Goal: Task Accomplishment & Management: Complete application form

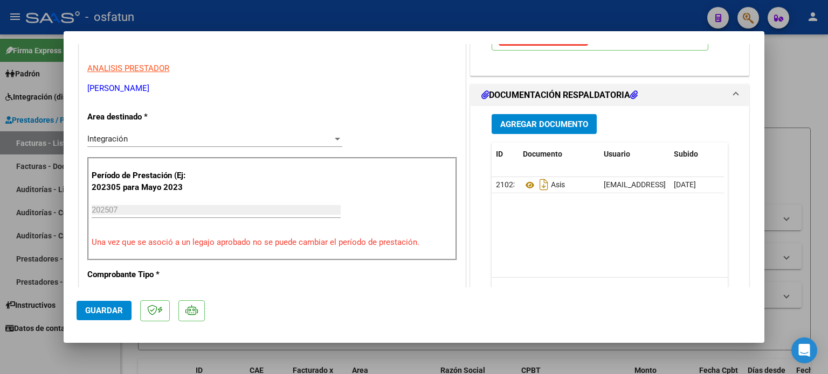
scroll to position [216, 0]
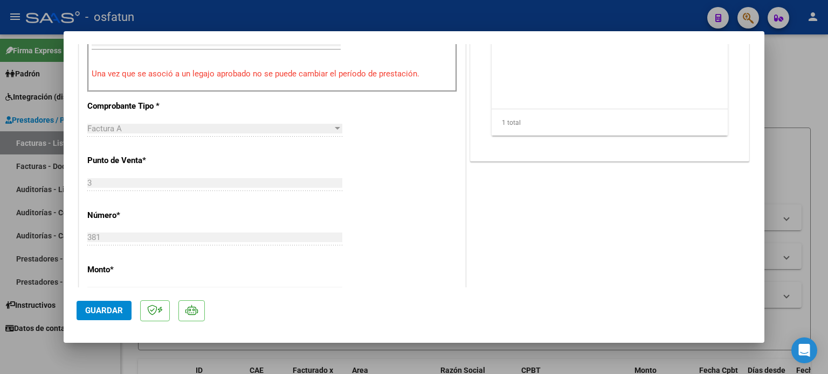
click at [784, 103] on div at bounding box center [414, 187] width 828 height 374
type input "$ 0,00"
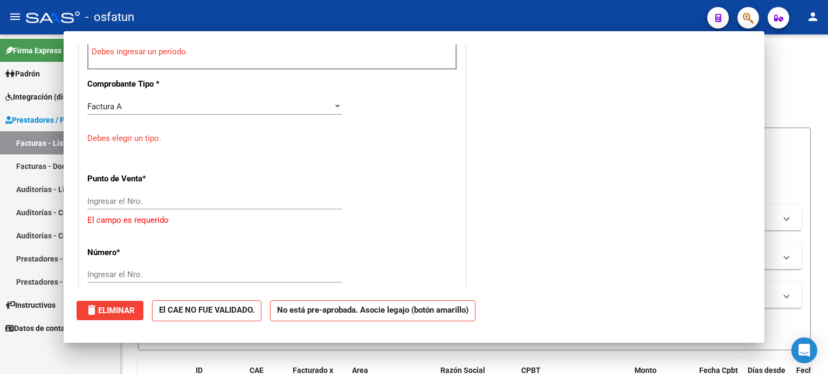
scroll to position [355, 0]
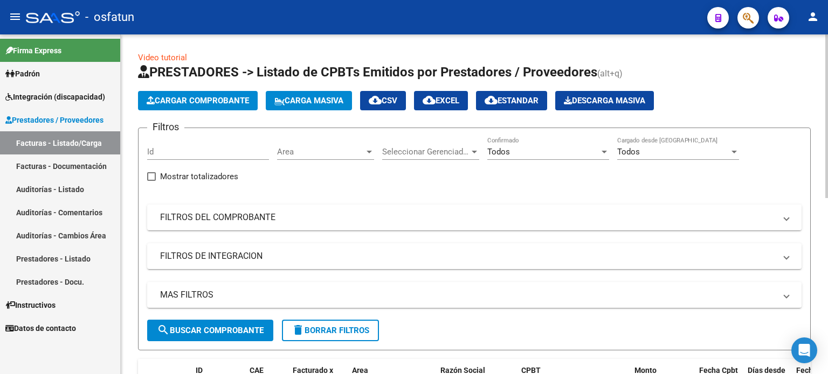
click at [192, 99] on span "Cargar Comprobante" at bounding box center [198, 101] width 102 height 10
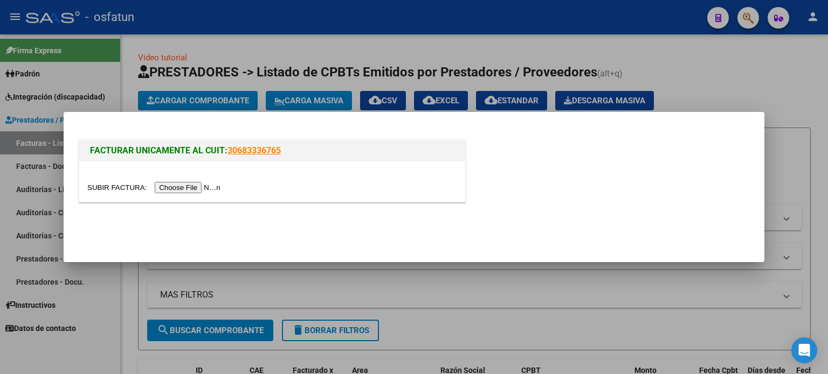
click at [204, 185] on input "file" at bounding box center [155, 187] width 136 height 11
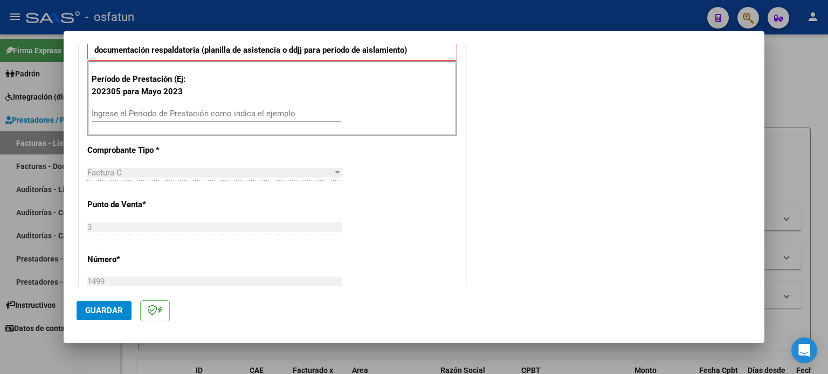
scroll to position [323, 0]
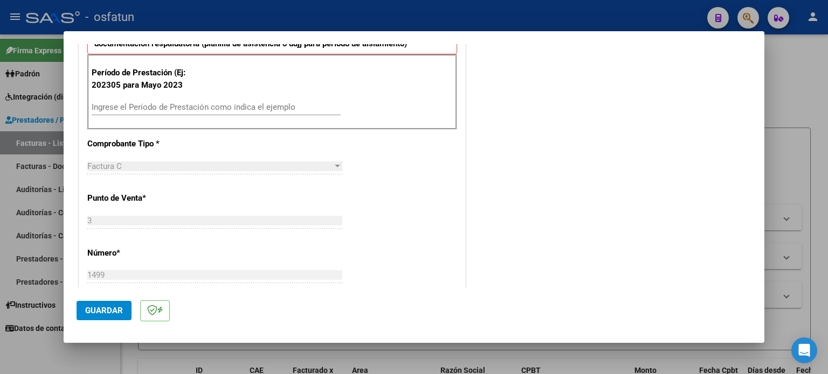
click at [178, 110] on input "Ingrese el Período de Prestación como indica el ejemplo" at bounding box center [216, 107] width 249 height 10
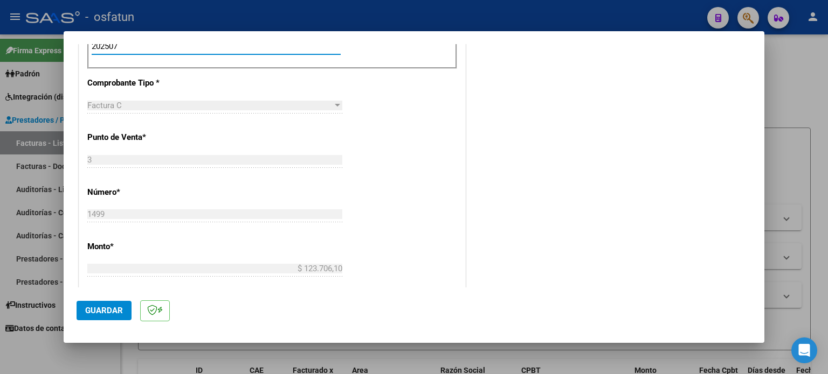
scroll to position [431, 0]
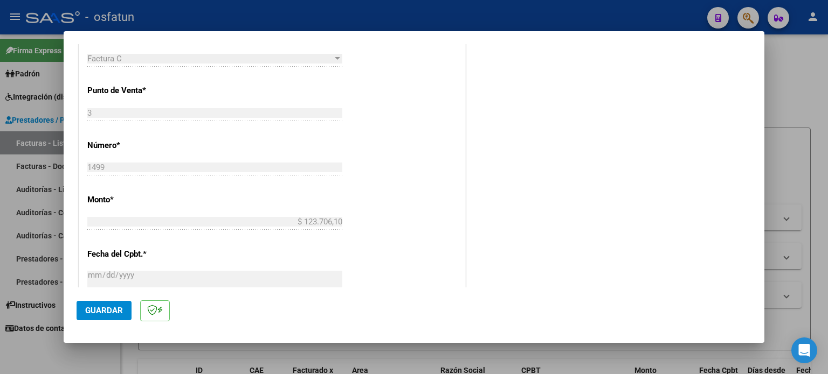
type input "202507"
click at [101, 312] on span "Guardar" at bounding box center [104, 311] width 38 height 10
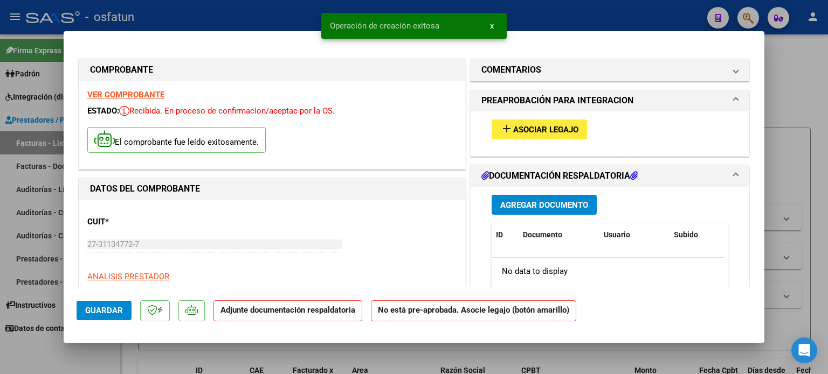
click at [533, 131] on span "Asociar Legajo" at bounding box center [545, 130] width 65 height 10
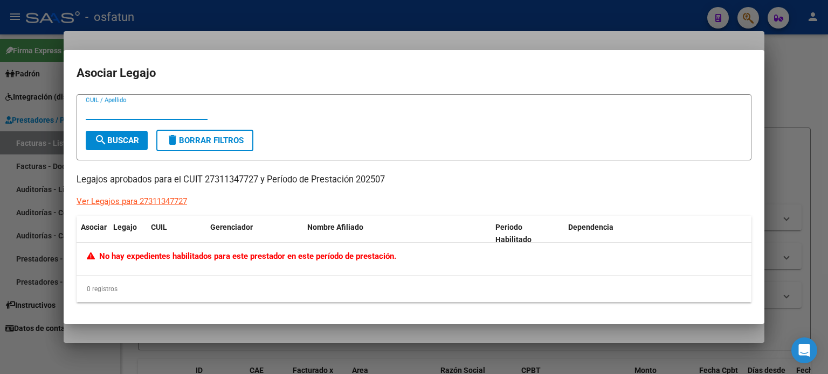
click at [782, 89] on div at bounding box center [414, 187] width 828 height 374
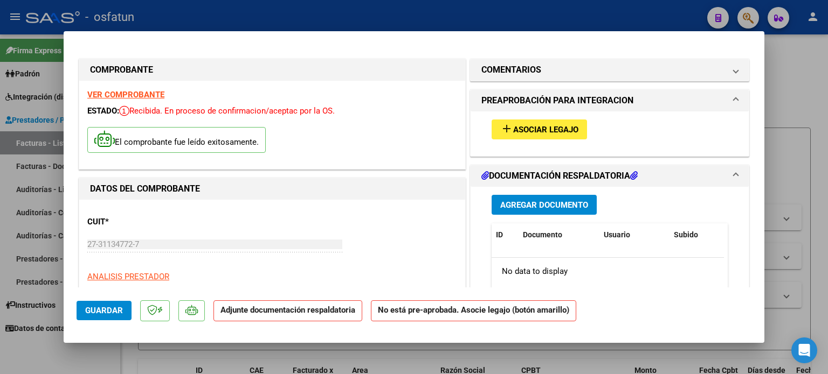
click at [819, 80] on div at bounding box center [414, 187] width 828 height 374
type input "$ 0,00"
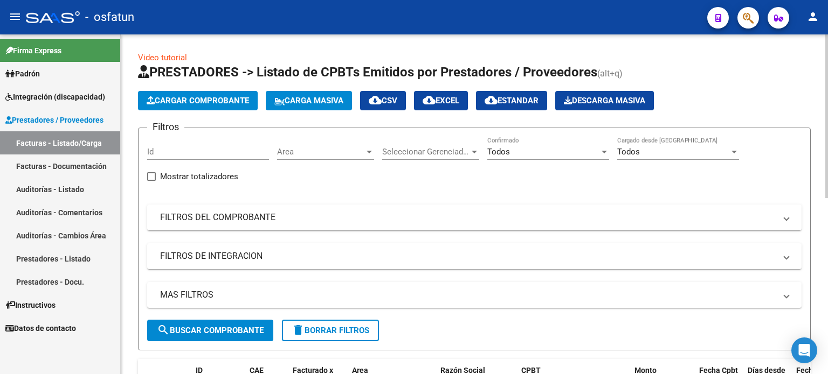
click at [202, 89] on app-list-header "PRESTADORES -> Listado de CPBTs Emitidos por Prestadores / Proveedores (alt+q) …" at bounding box center [474, 207] width 672 height 287
click at [203, 93] on button "Cargar Comprobante" at bounding box center [198, 100] width 120 height 19
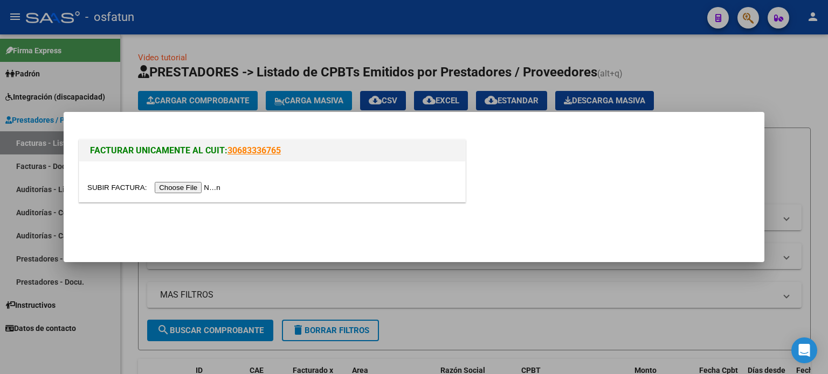
click at [178, 188] on input "file" at bounding box center [155, 187] width 136 height 11
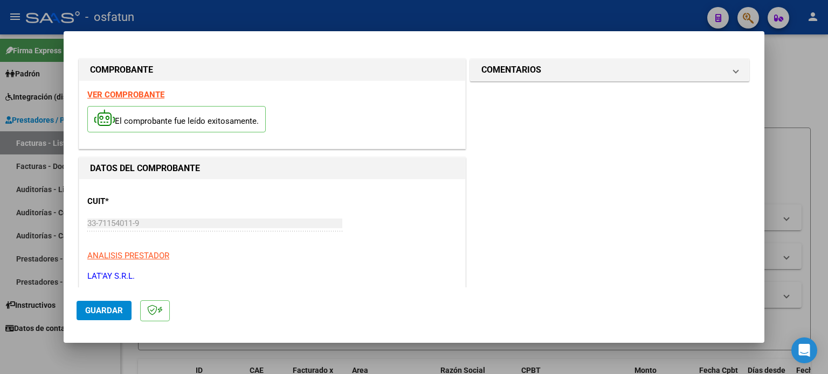
scroll to position [162, 0]
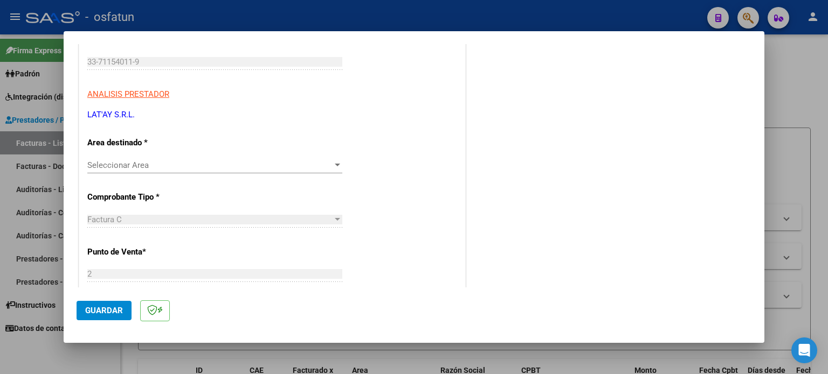
click at [181, 162] on span "Seleccionar Area" at bounding box center [209, 166] width 245 height 10
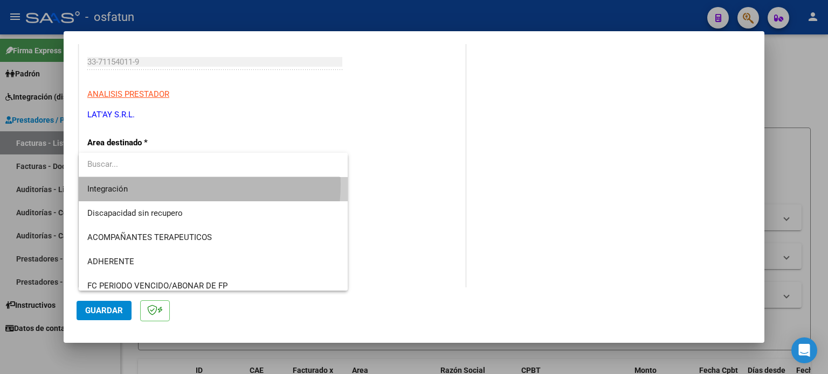
click at [165, 184] on span "Integración" at bounding box center [213, 189] width 252 height 24
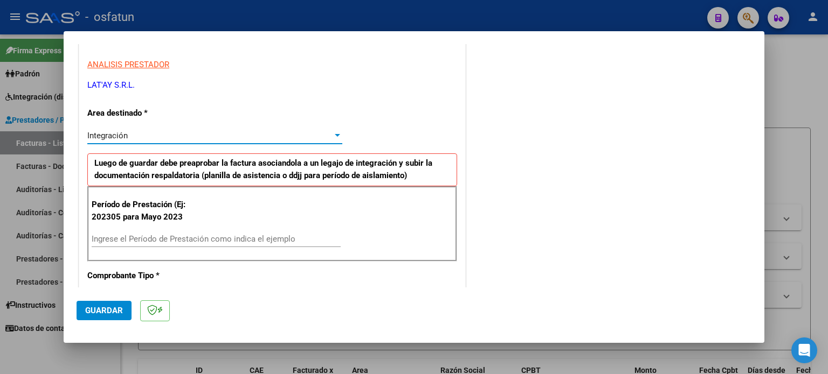
scroll to position [216, 0]
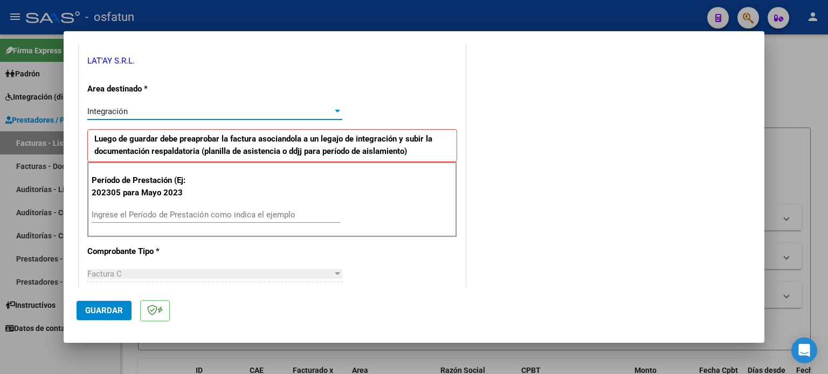
click at [229, 208] on div "Ingrese el Período de Prestación como indica el ejemplo" at bounding box center [216, 215] width 249 height 16
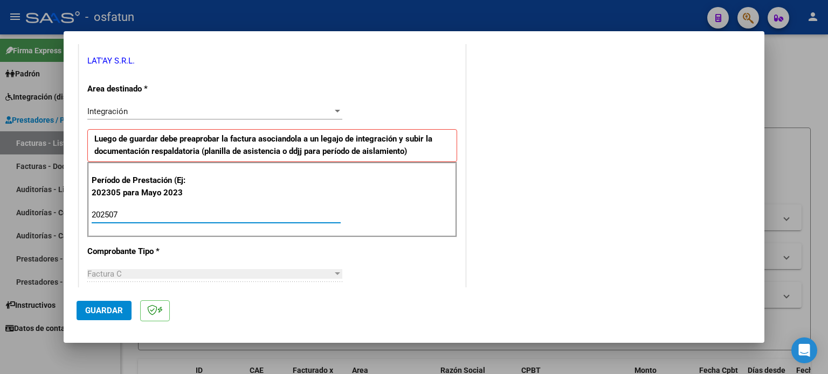
type input "202507"
click at [110, 311] on span "Guardar" at bounding box center [104, 311] width 38 height 10
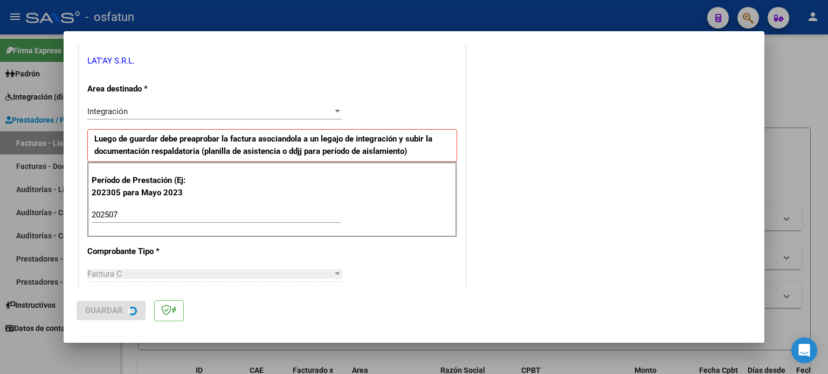
scroll to position [0, 0]
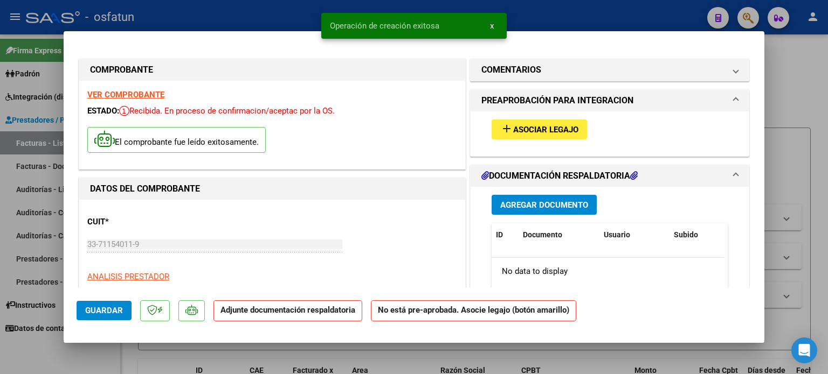
click at [545, 131] on span "Asociar Legajo" at bounding box center [545, 130] width 65 height 10
